Goal: Transaction & Acquisition: Purchase product/service

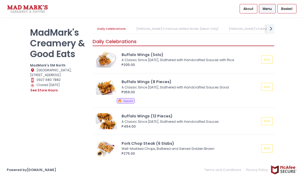
click at [166, 58] on div "A Classic Since [DATE], Slathered with Handcrafted Sauces with Rice." at bounding box center [189, 60] width 136 height 5
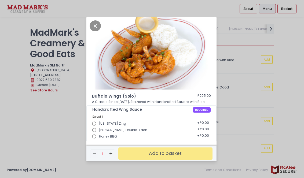
scroll to position [9, 0]
click at [240, 72] on div "Buffalo Wings (Solo) ₱205.00 A Classic Since [DATE], Slathered with Handcrafted…" at bounding box center [152, 89] width 304 height 178
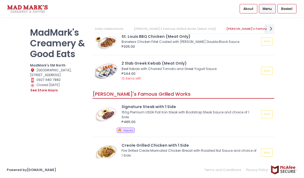
scroll to position [256, 0]
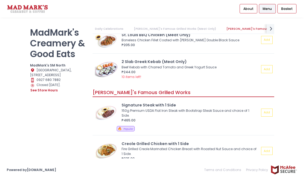
click at [162, 156] on div "₱235.00" at bounding box center [189, 158] width 137 height 5
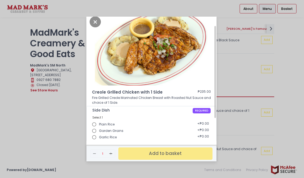
scroll to position [3, 0]
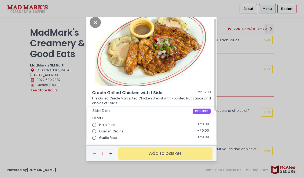
click at [93, 26] on icon "Close" at bounding box center [94, 22] width 11 height 11
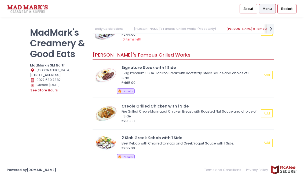
scroll to position [302, 0]
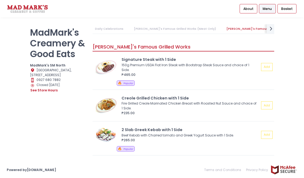
click at [154, 133] on div "Beef Kebab with Charred tomato and Greek Yogurt Sauce with 1 Side." at bounding box center [189, 135] width 136 height 5
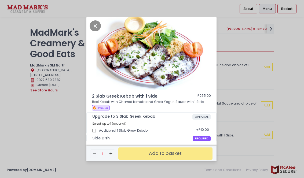
click at [97, 24] on icon "Close" at bounding box center [94, 25] width 11 height 11
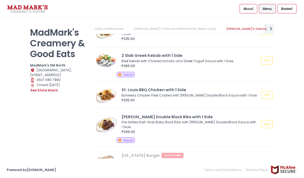
scroll to position [0, 96]
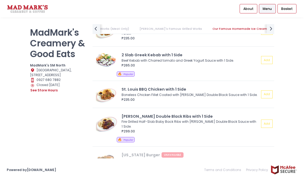
click at [149, 119] on div "Fire Grilled Half-Slab Baby Back Ribs with [PERSON_NAME] Double Black Sauce wit…" at bounding box center [189, 124] width 136 height 10
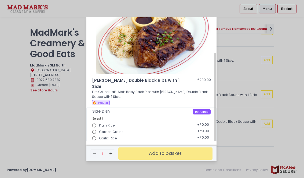
scroll to position [16, 0]
click at [246, 53] on div "[PERSON_NAME] Double Black Ribs with 1 Side ₱299.00 Fire Grilled Half-Slab Baby…" at bounding box center [152, 89] width 304 height 178
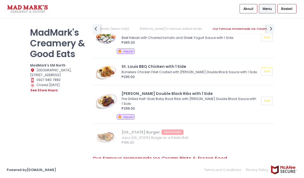
scroll to position [399, 0]
click at [182, 139] on div "[US_STATE] Burger UNAVAILABLE Juicy [US_STATE] Burger on a Potato Roll. ₱195.00" at bounding box center [182, 139] width 181 height 24
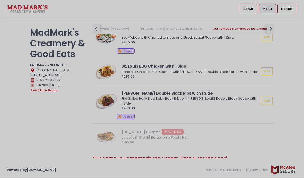
click at [182, 139] on div at bounding box center [152, 89] width 304 height 178
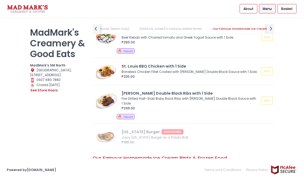
click at [183, 96] on div "Fire Grilled Half-Slab Baby Back Ribs with [PERSON_NAME] Double Black Sauce wit…" at bounding box center [189, 101] width 136 height 10
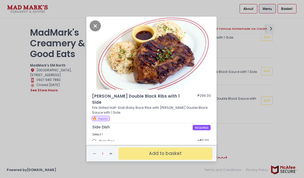
click at [186, 132] on div "Select 1" at bounding box center [151, 134] width 118 height 5
click at [250, 67] on div "[PERSON_NAME] Double Black Ribs with 1 Side ₱299.00 Fire Grilled Half-Slab Baby…" at bounding box center [152, 89] width 304 height 178
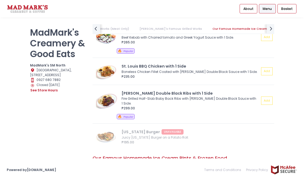
click at [179, 106] on div "₱299.00" at bounding box center [189, 108] width 137 height 5
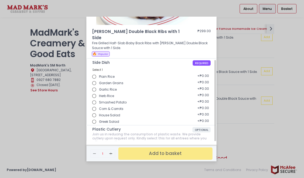
scroll to position [65, 0]
